Goal: Navigation & Orientation: Understand site structure

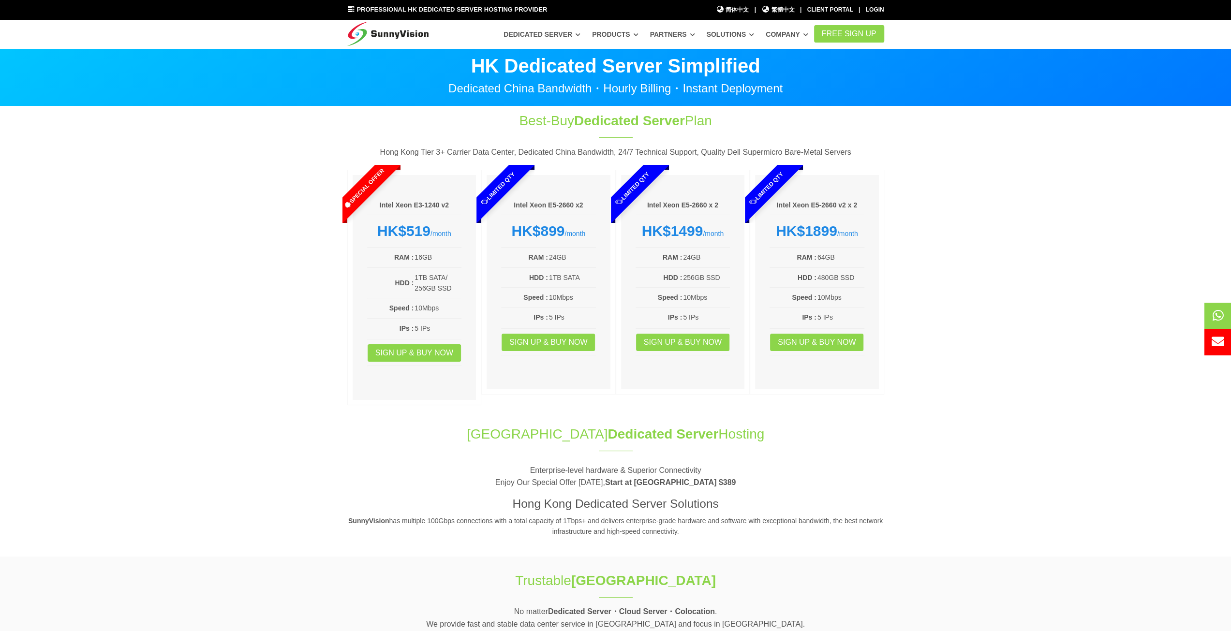
drag, startPoint x: 470, startPoint y: 409, endPoint x: 511, endPoint y: 93, distance: 317.9
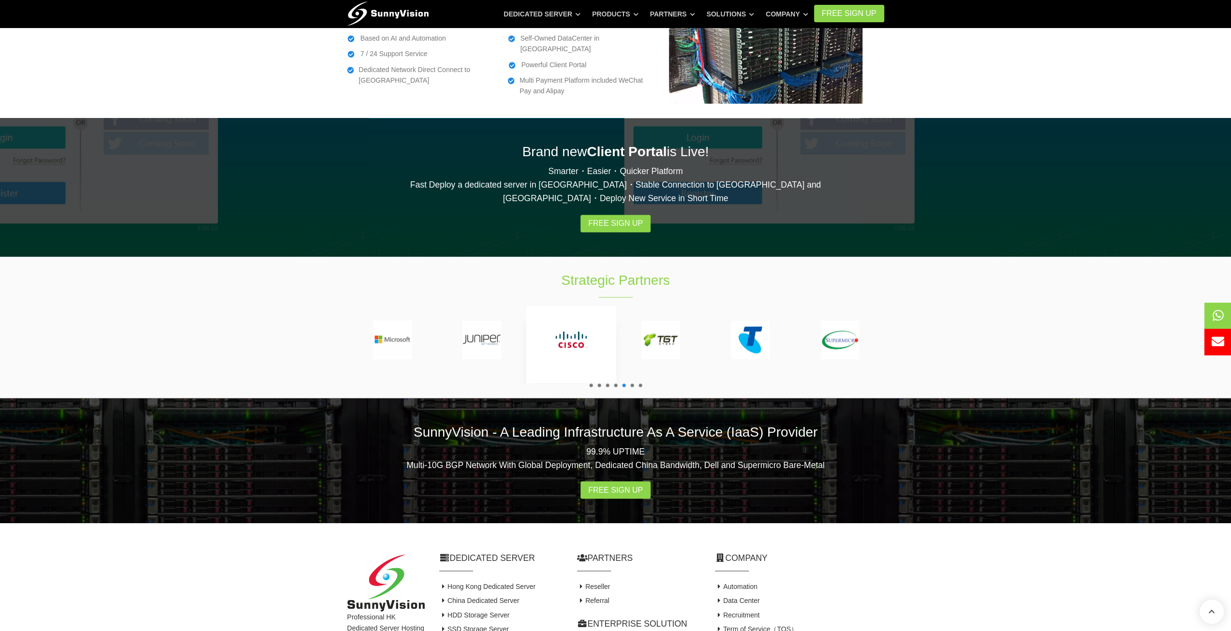
scroll to position [1628, 0]
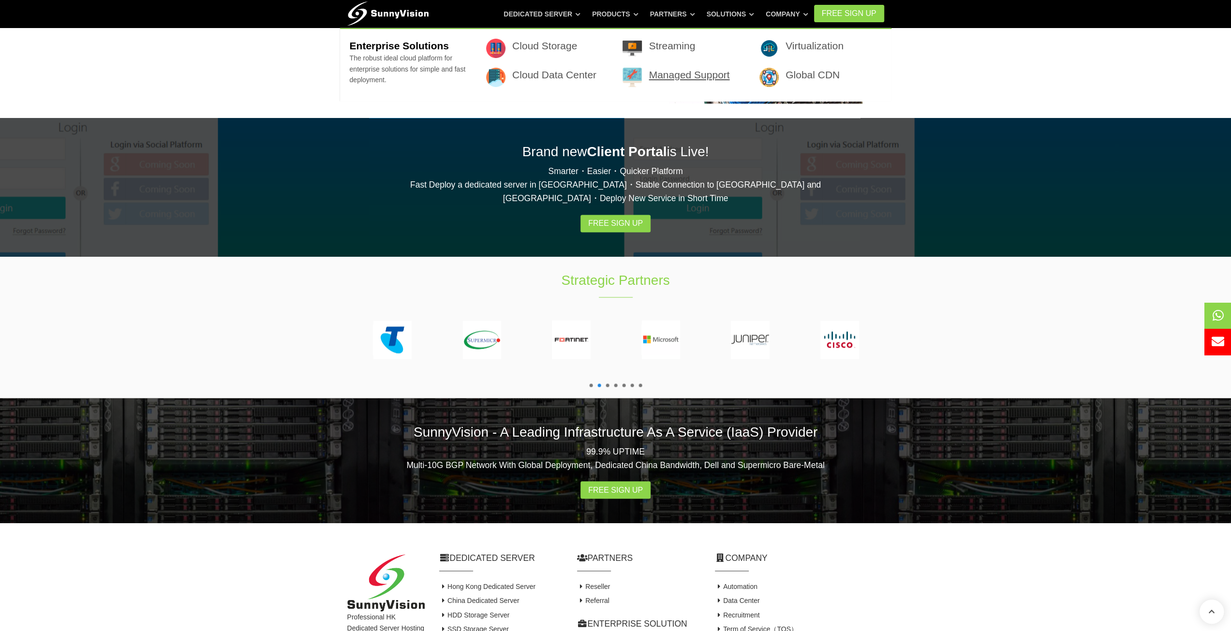
scroll to position [1628, 0]
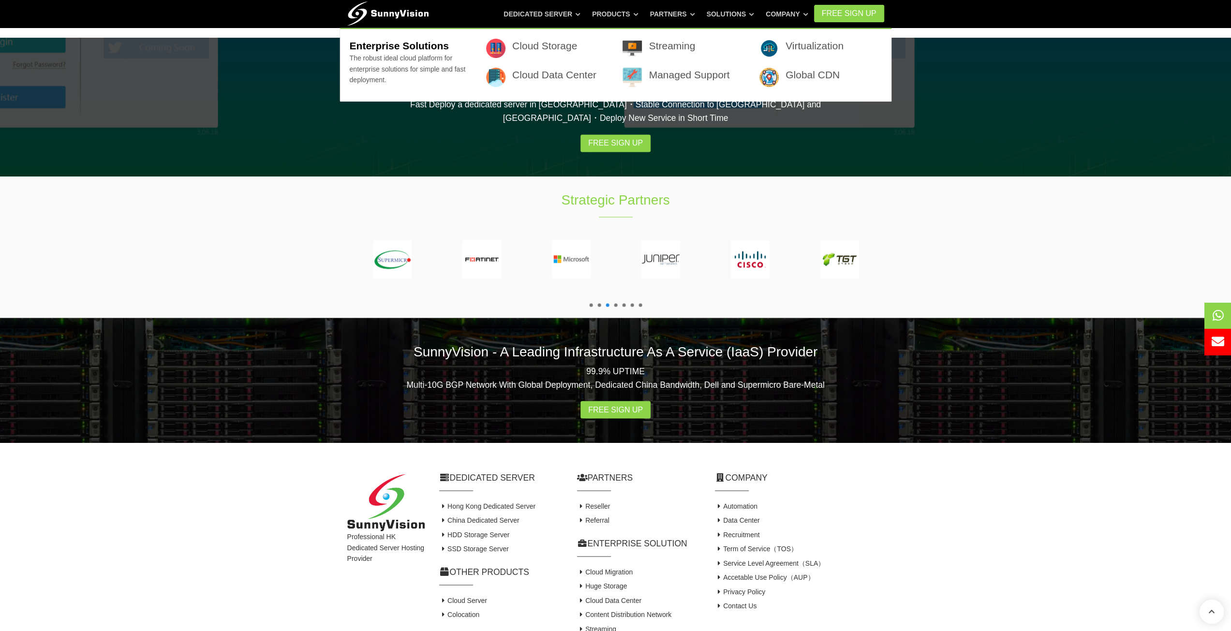
drag, startPoint x: 722, startPoint y: 96, endPoint x: 729, endPoint y: 95, distance: 6.8
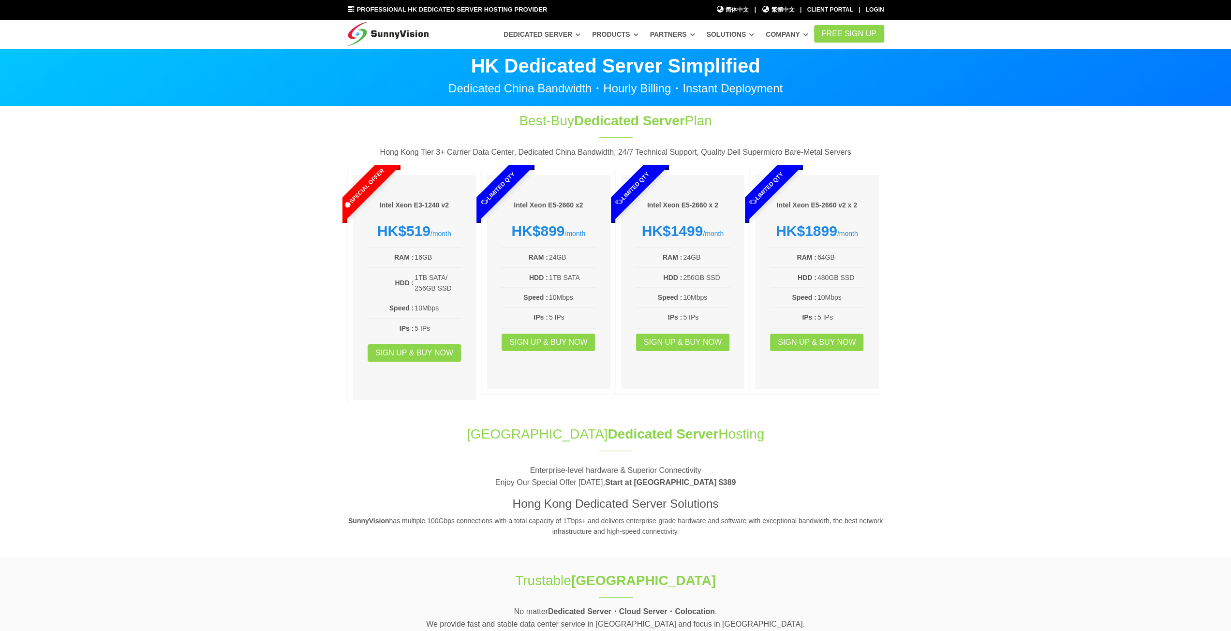
click at [496, 476] on p "Enterprise-level hardware & Superior Connectivity Enjoy Our Special Offer Today…" at bounding box center [615, 476] width 537 height 25
drag, startPoint x: 503, startPoint y: 509, endPoint x: 791, endPoint y: 345, distance: 331.5
